Goal: Book appointment/travel/reservation

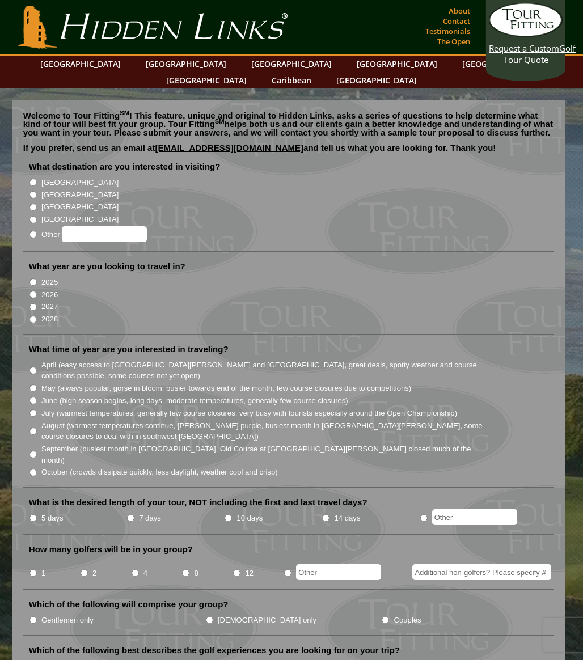
click at [33, 569] on input "1" at bounding box center [32, 572] width 7 height 7
radio input "true"
click at [32, 191] on input "[GEOGRAPHIC_DATA]" at bounding box center [32, 194] width 7 height 7
radio input "true"
click at [30, 291] on input "2026" at bounding box center [32, 294] width 7 height 7
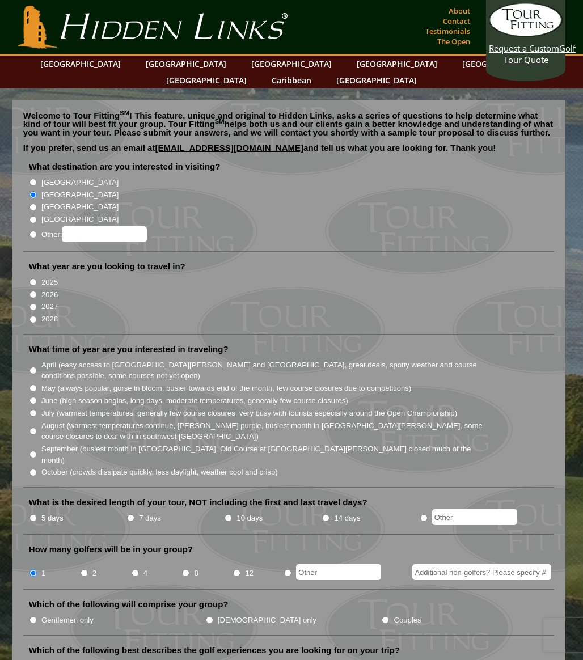
radio input "true"
click at [32, 313] on li "2028" at bounding box center [293, 319] width 529 height 12
click at [32, 304] on li "2027" at bounding box center [293, 306] width 529 height 12
click at [32, 303] on input "2027" at bounding box center [32, 306] width 7 height 7
radio input "true"
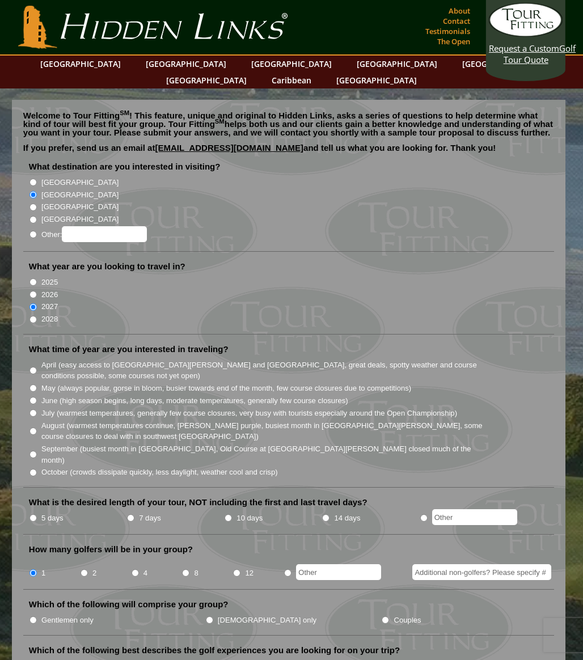
click at [32, 291] on input "2026" at bounding box center [32, 294] width 7 height 7
radio input "true"
click at [33, 469] on input "October (crowds dissipate quickly, less daylight, weather cool and crisp)" at bounding box center [32, 472] width 7 height 7
radio input "true"
click at [88, 559] on li "2" at bounding box center [105, 570] width 51 height 22
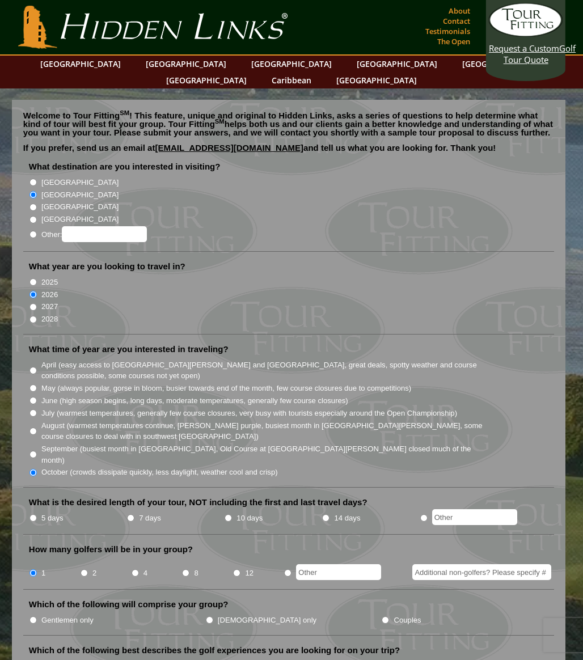
click at [85, 569] on input "2" at bounding box center [84, 572] width 7 height 7
radio input "true"
click at [31, 617] on input "Gentlemen only" at bounding box center [32, 620] width 7 height 7
radio input "true"
click at [32, 514] on input "5 days" at bounding box center [32, 517] width 7 height 7
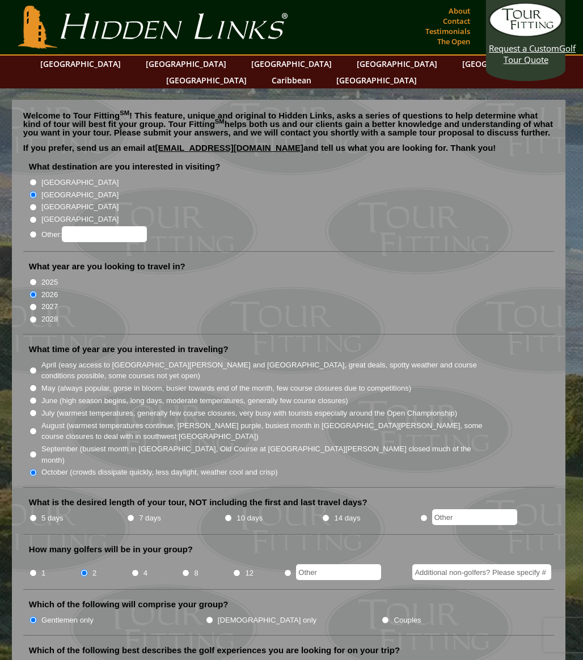
radio input "true"
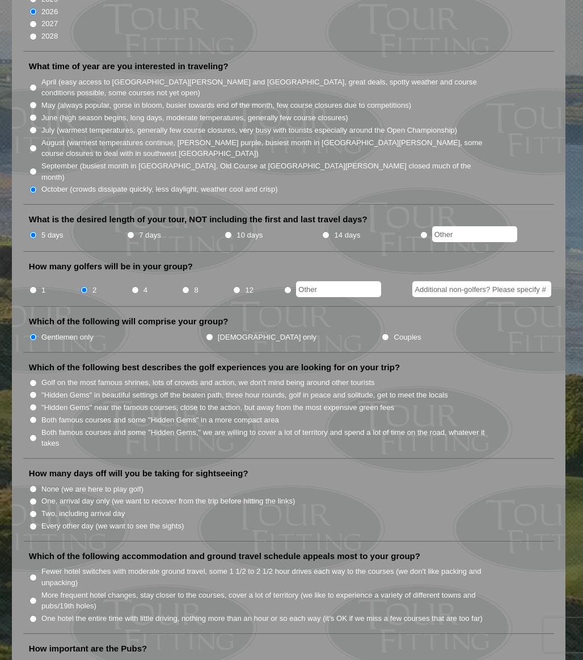
scroll to position [284, 0]
